Goal: Check status: Check status

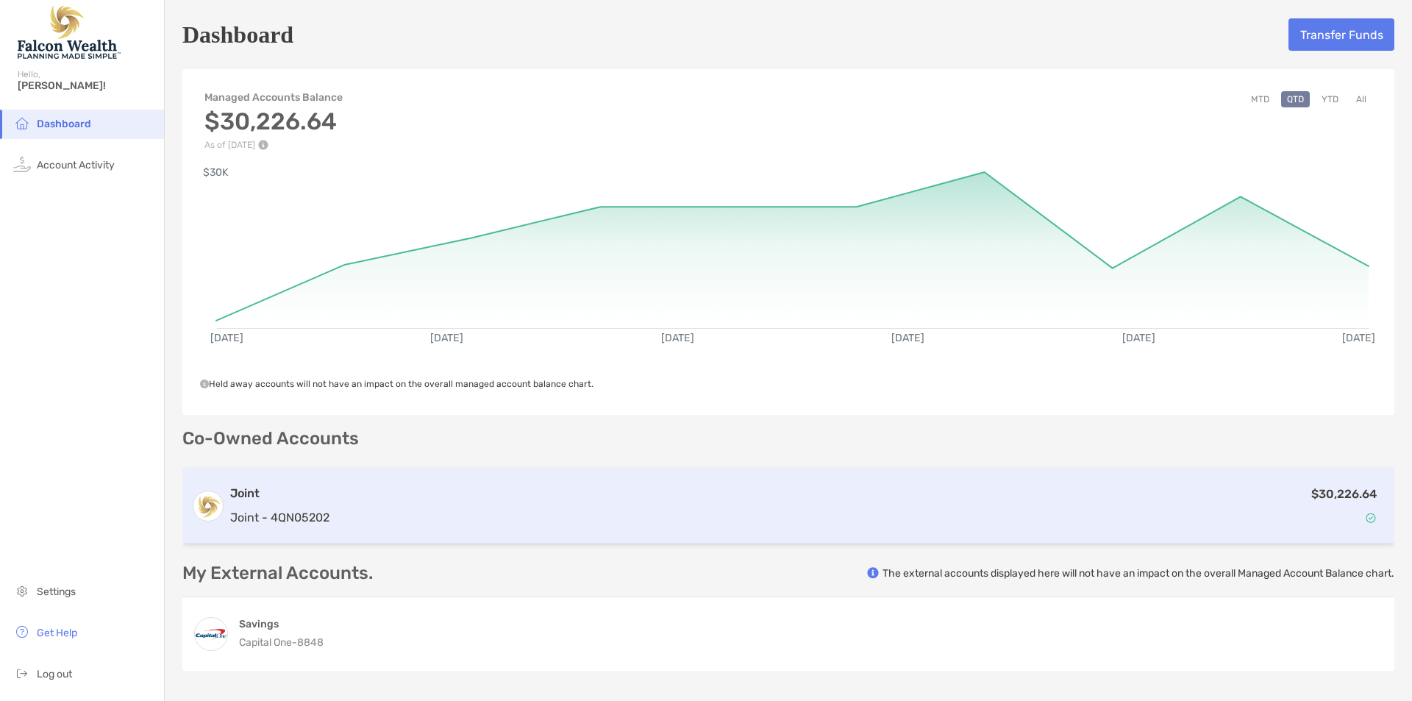
scroll to position [174, 0]
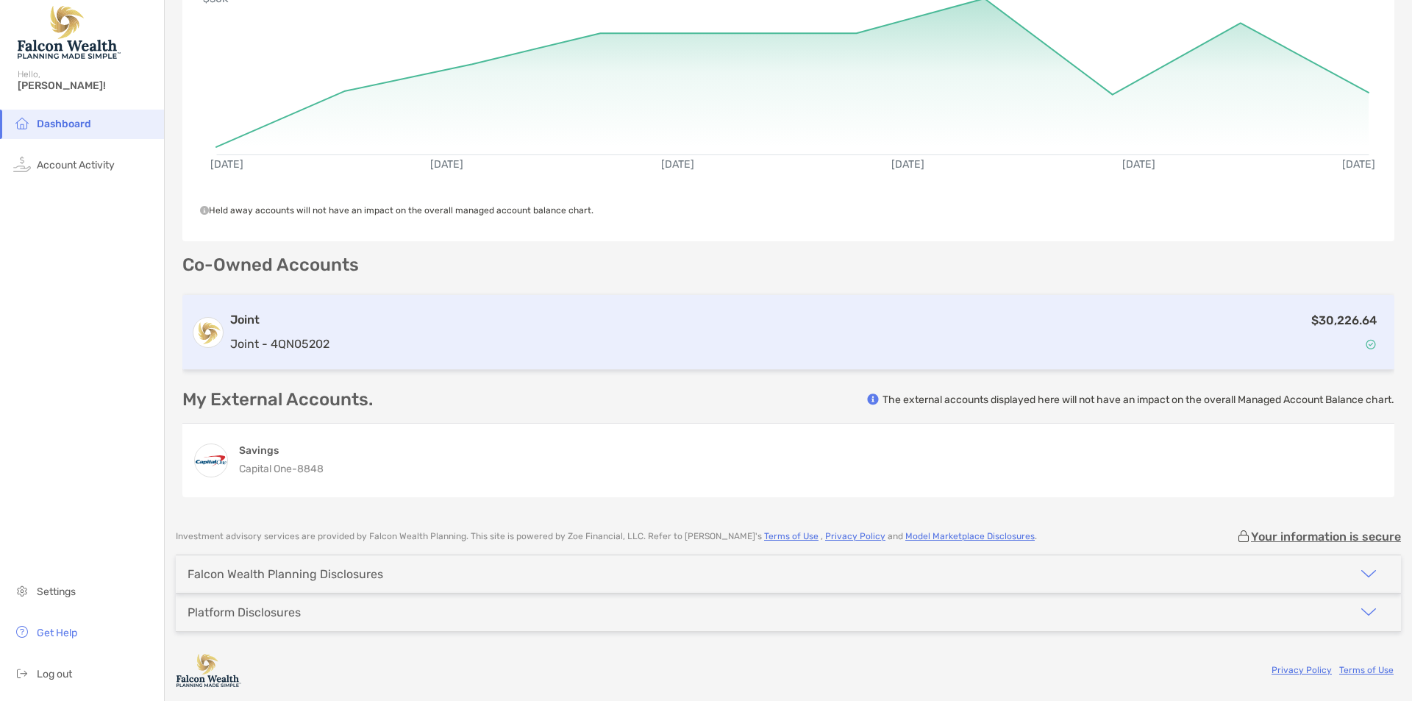
click at [727, 320] on div "$30,226.64" at bounding box center [860, 332] width 1050 height 43
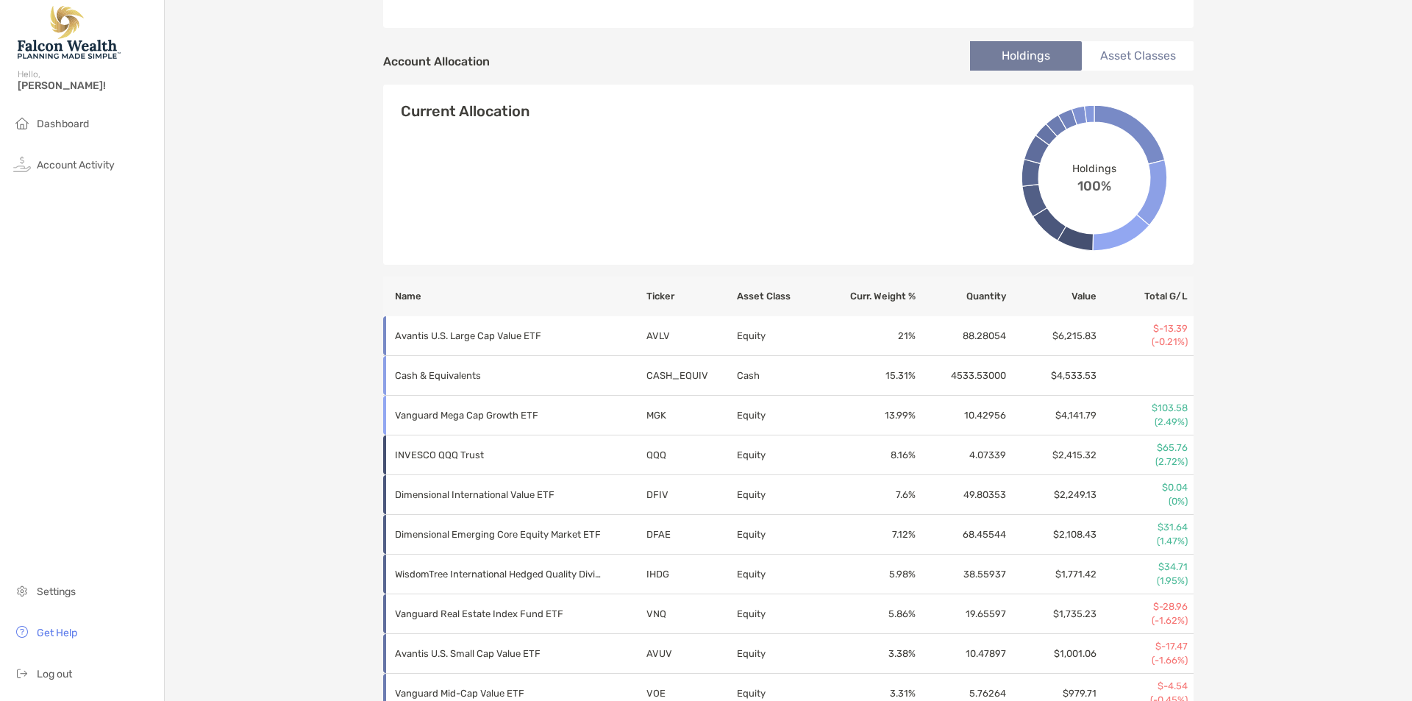
scroll to position [462, 0]
click at [1101, 52] on li "Asset Classes" at bounding box center [1138, 57] width 112 height 29
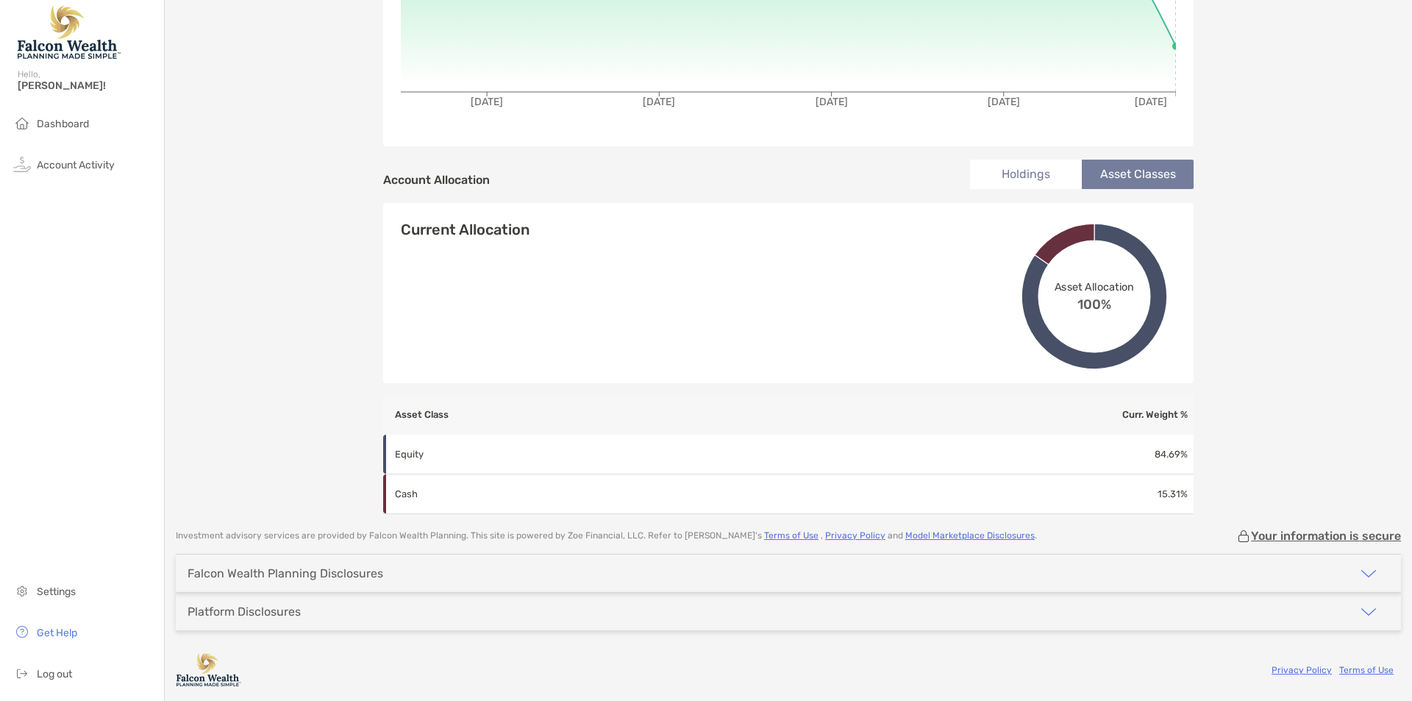
click at [1033, 171] on li "Holdings" at bounding box center [1026, 174] width 112 height 29
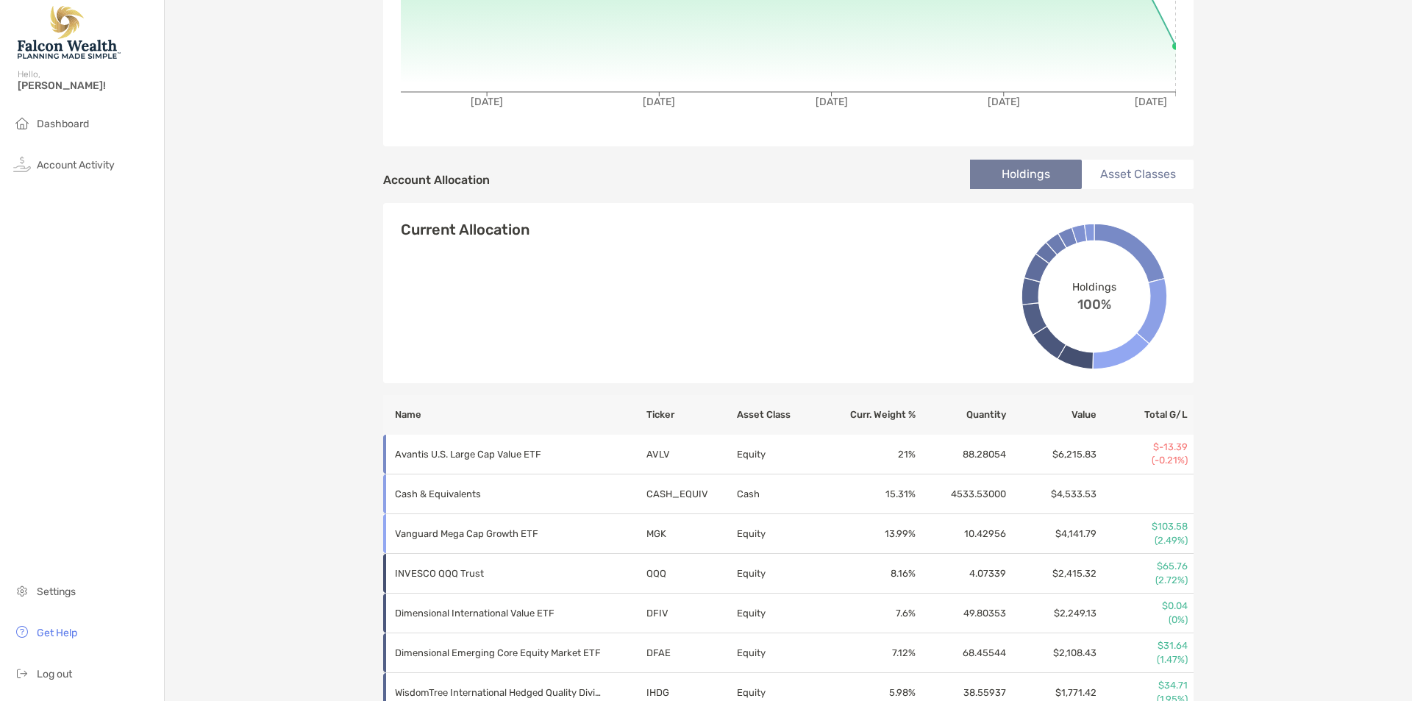
scroll to position [462, 0]
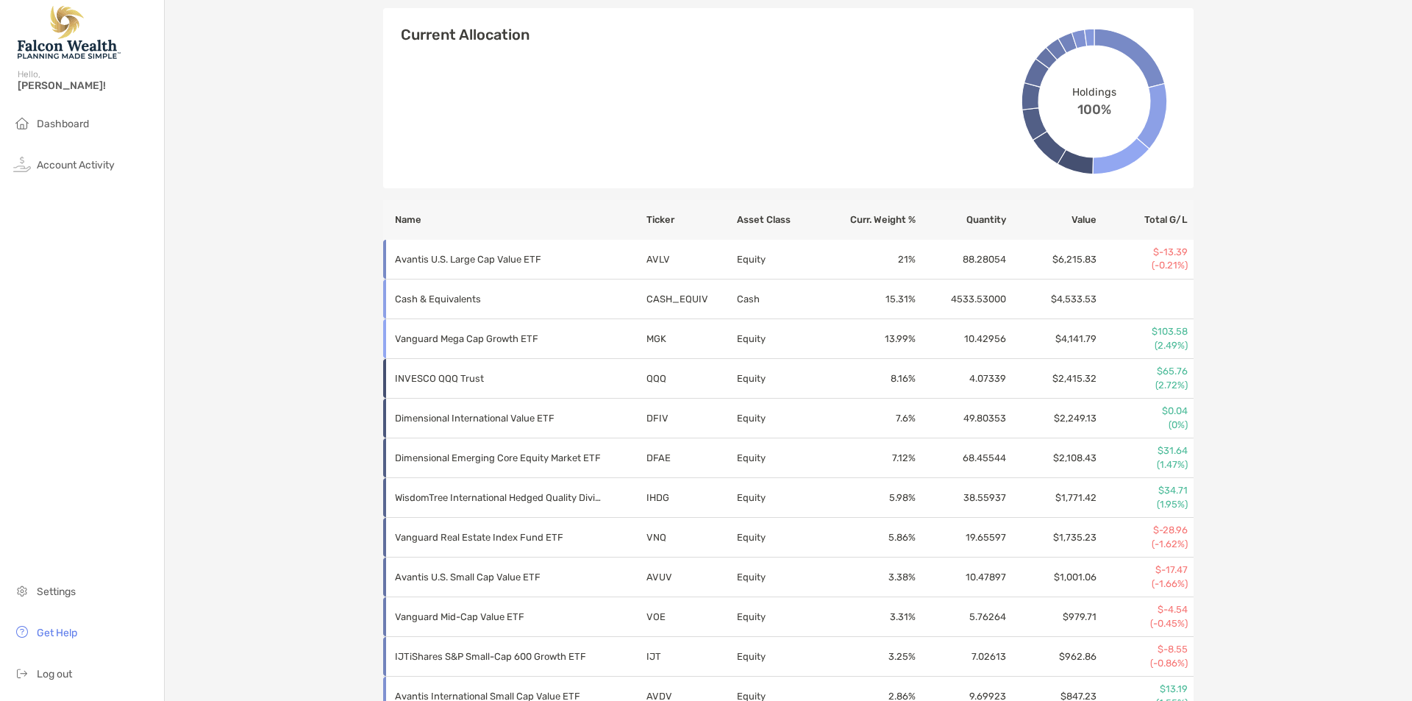
scroll to position [541, 0]
